Goal: Information Seeking & Learning: Learn about a topic

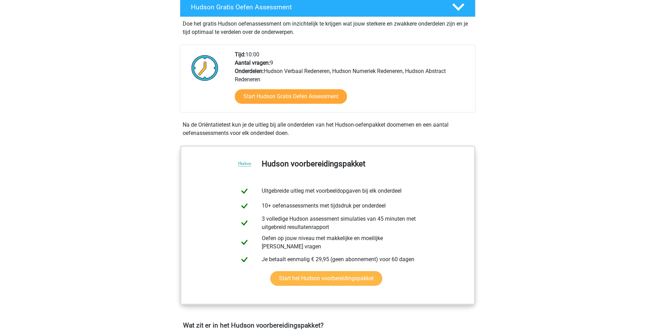
scroll to position [173, 0]
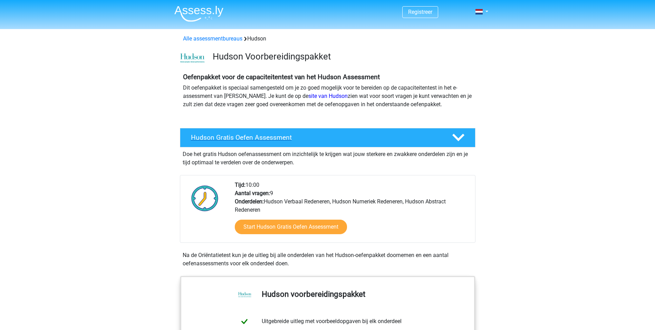
click at [314, 145] on div "Hudson Gratis Oefen Assessment" at bounding box center [328, 137] width 296 height 19
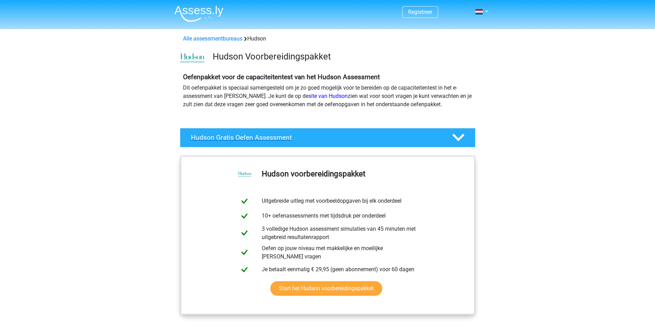
click at [334, 140] on h4 "Hudson Gratis Oefen Assessment" at bounding box center [316, 137] width 250 height 8
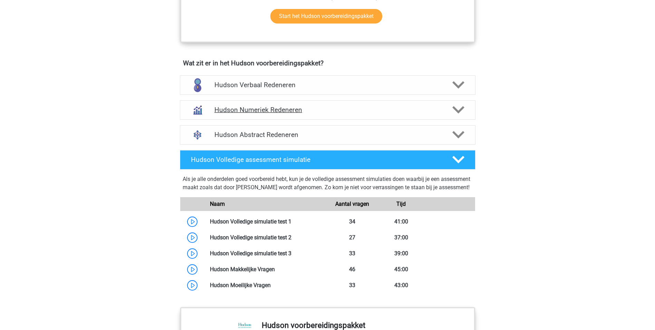
scroll to position [380, 0]
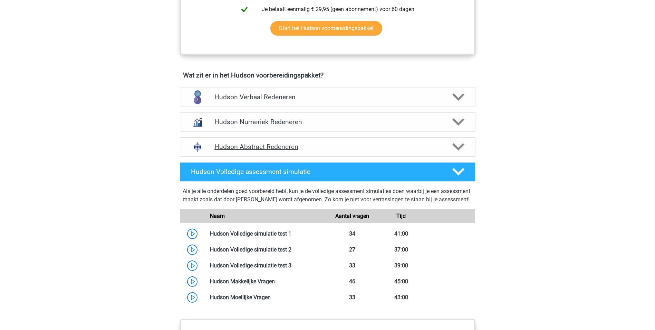
click at [248, 149] on h4 "Hudson Abstract Redeneren" at bounding box center [328, 147] width 226 height 8
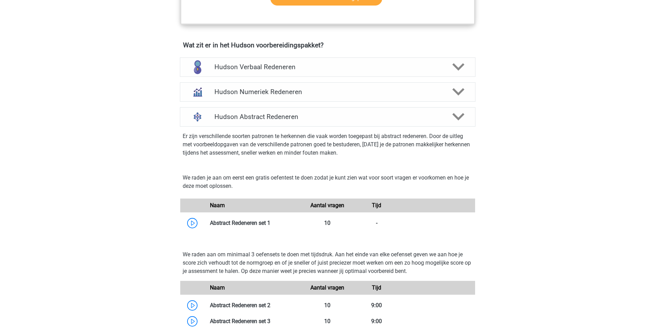
scroll to position [449, 0]
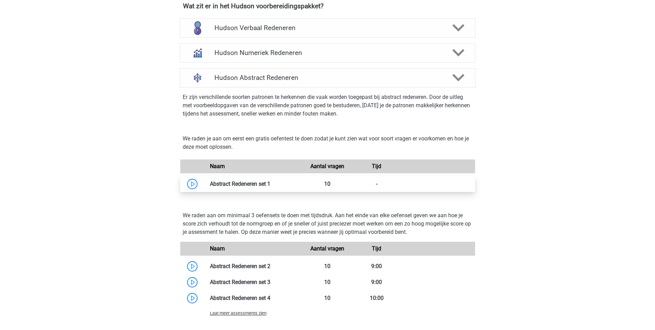
click at [271, 181] on link at bounding box center [271, 183] width 0 height 7
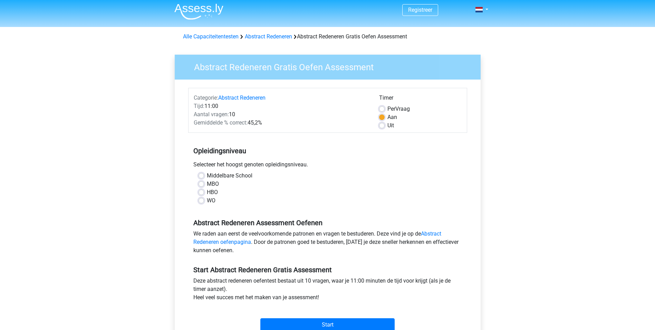
scroll to position [69, 0]
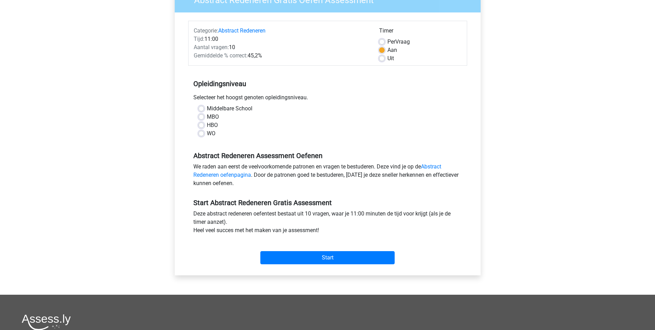
click at [207, 118] on label "MBO" at bounding box center [213, 117] width 12 height 8
click at [199, 118] on input "MBO" at bounding box center [202, 116] width 6 height 7
radio input "true"
click at [388, 43] on label "Per Vraag" at bounding box center [399, 42] width 22 height 8
click at [380, 43] on input "Per Vraag" at bounding box center [382, 41] width 6 height 7
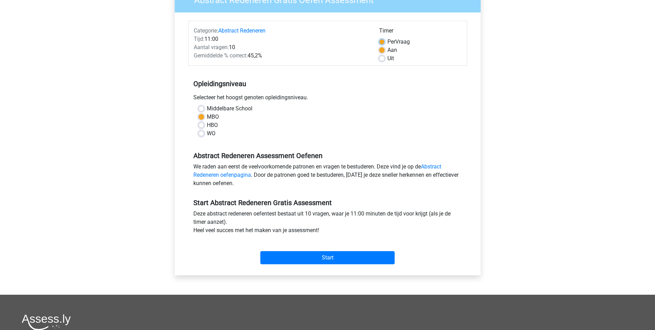
radio input "true"
click at [388, 59] on label "Uit" at bounding box center [391, 58] width 7 height 8
click at [379, 59] on input "Uit" at bounding box center [382, 57] width 6 height 7
radio input "true"
click at [347, 255] on input "Start" at bounding box center [327, 257] width 134 height 13
